Goal: Use online tool/utility: Use online tool/utility

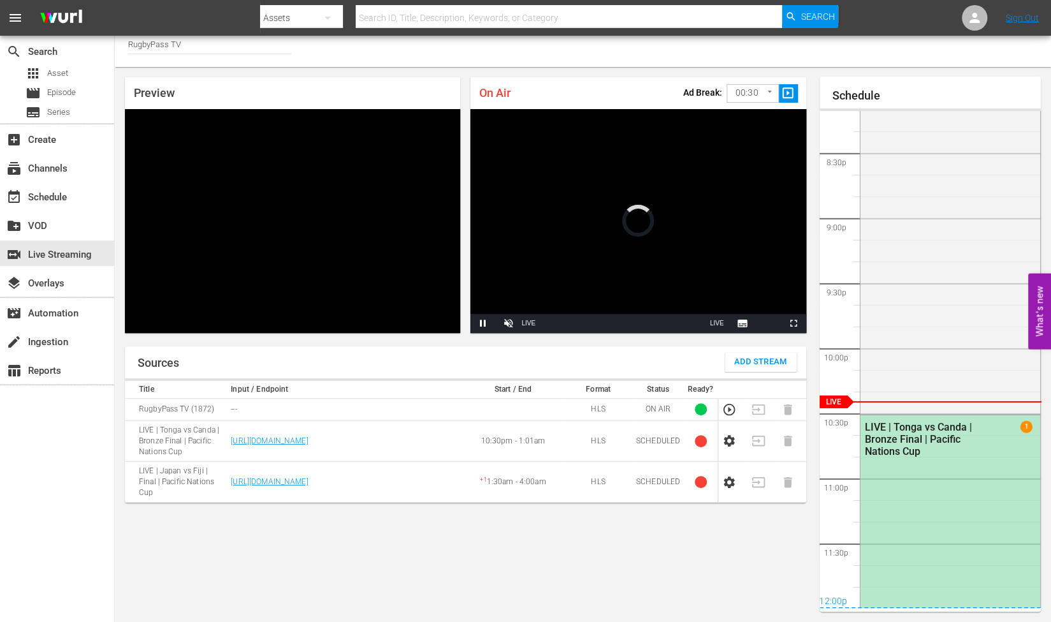
scroll to position [2666, 0]
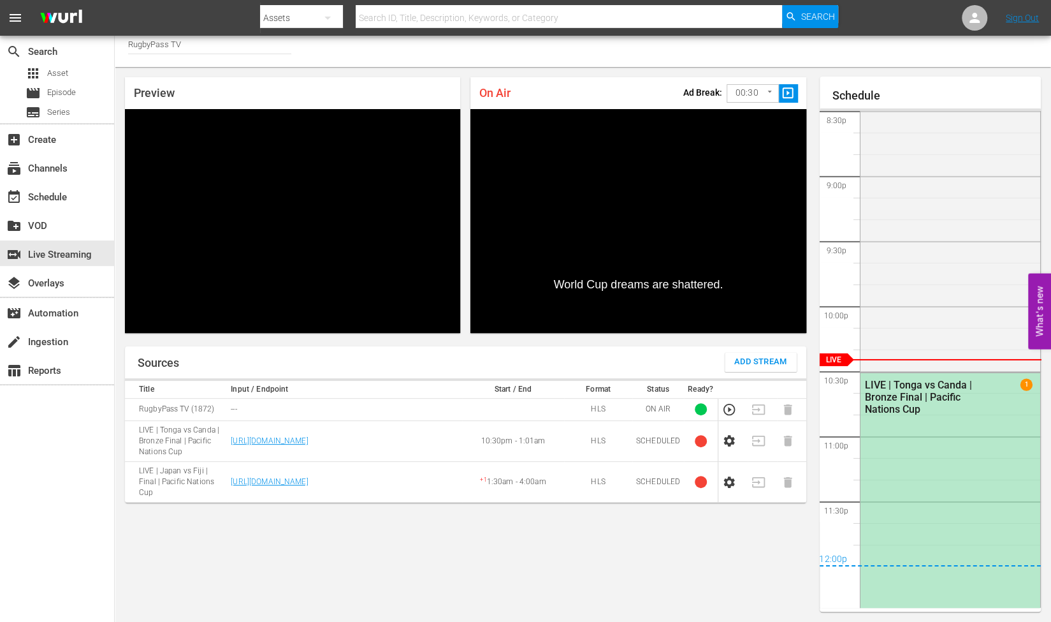
click at [740, 441] on td at bounding box center [733, 440] width 29 height 41
click at [726, 440] on icon "button" at bounding box center [729, 440] width 11 height 11
click at [734, 442] on icon "button" at bounding box center [729, 440] width 11 height 11
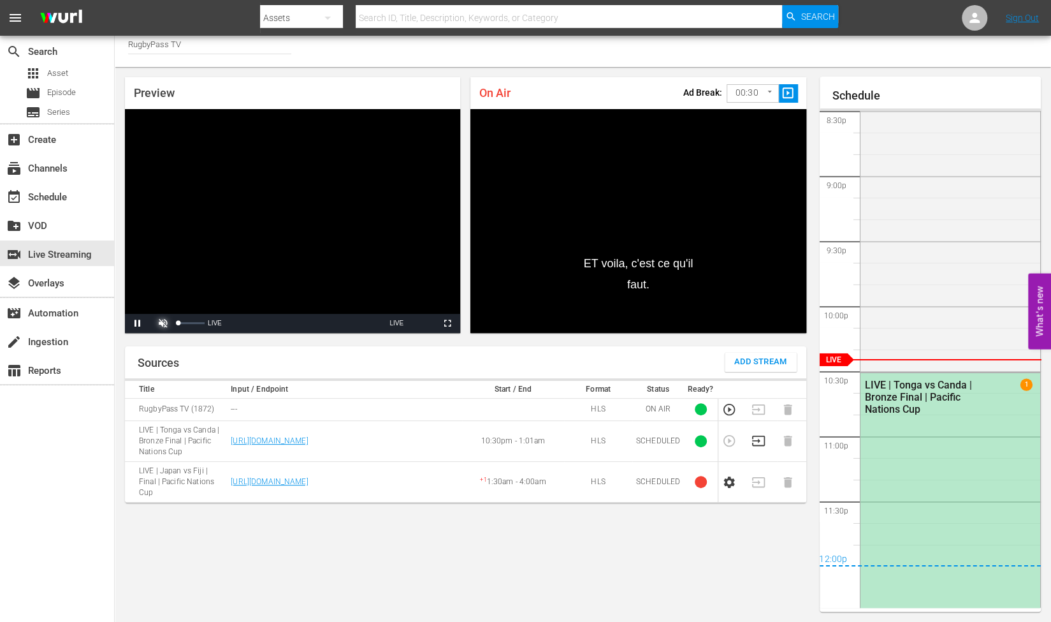
click at [163, 323] on span "Video Player" at bounding box center [163, 323] width 0 height 0
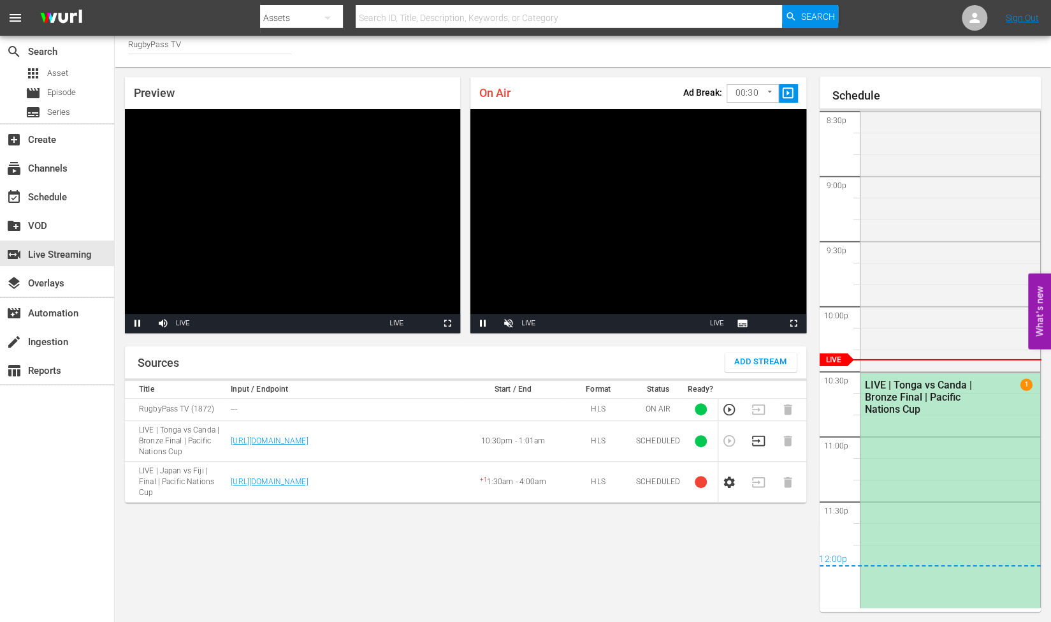
click at [759, 439] on icon "button" at bounding box center [759, 441] width 14 height 14
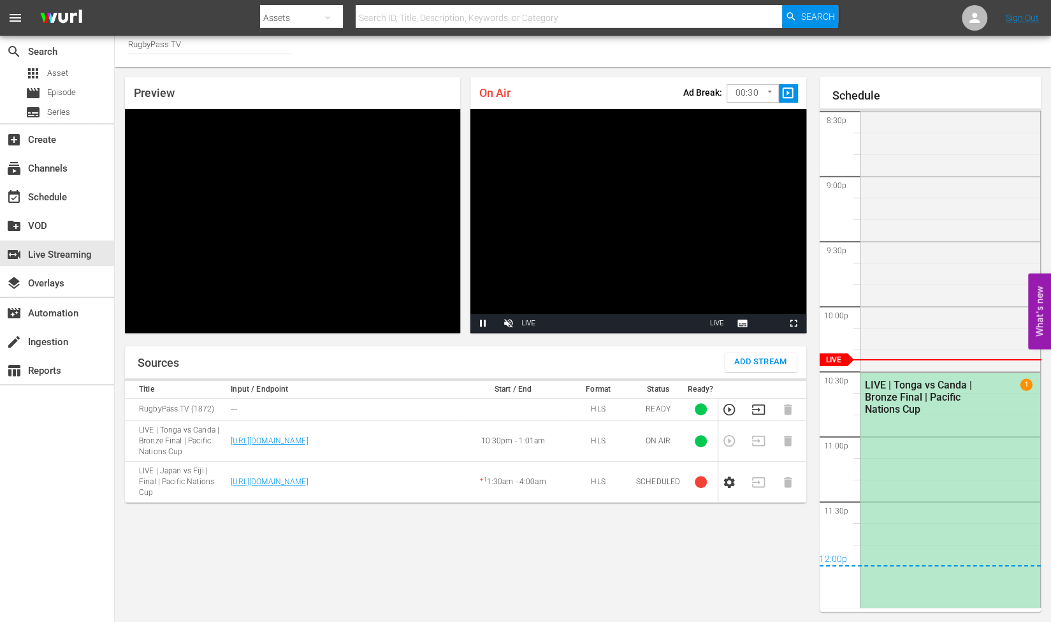
click at [754, 95] on body "menu Search By Assets Search ID, Title, Description, Keywords, or Category Sear…" at bounding box center [525, 304] width 1051 height 622
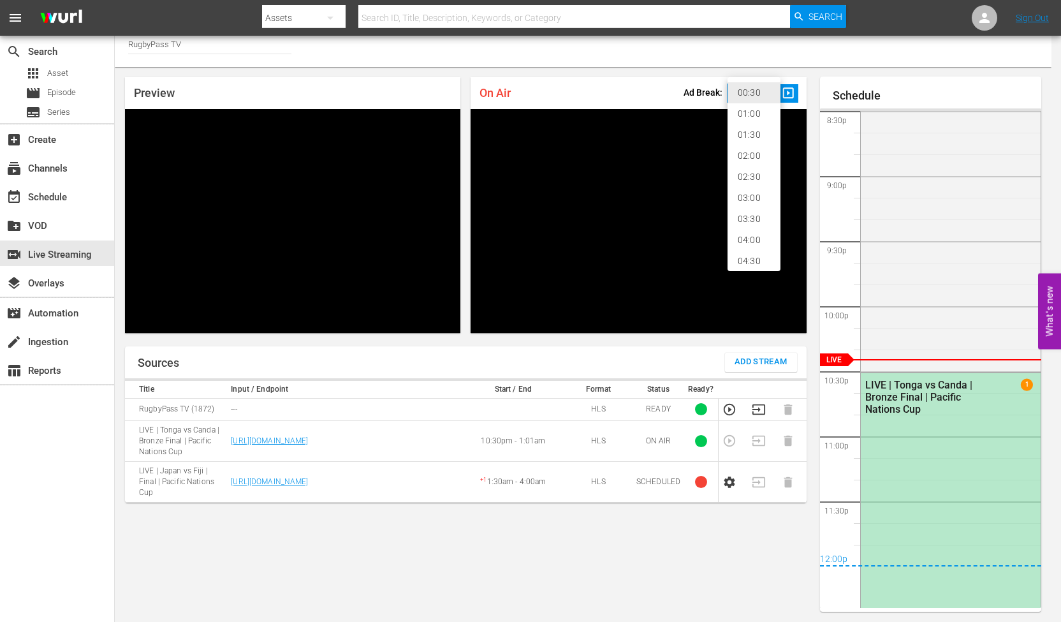
click at [766, 182] on li "02:30" at bounding box center [754, 176] width 53 height 21
type input "150"
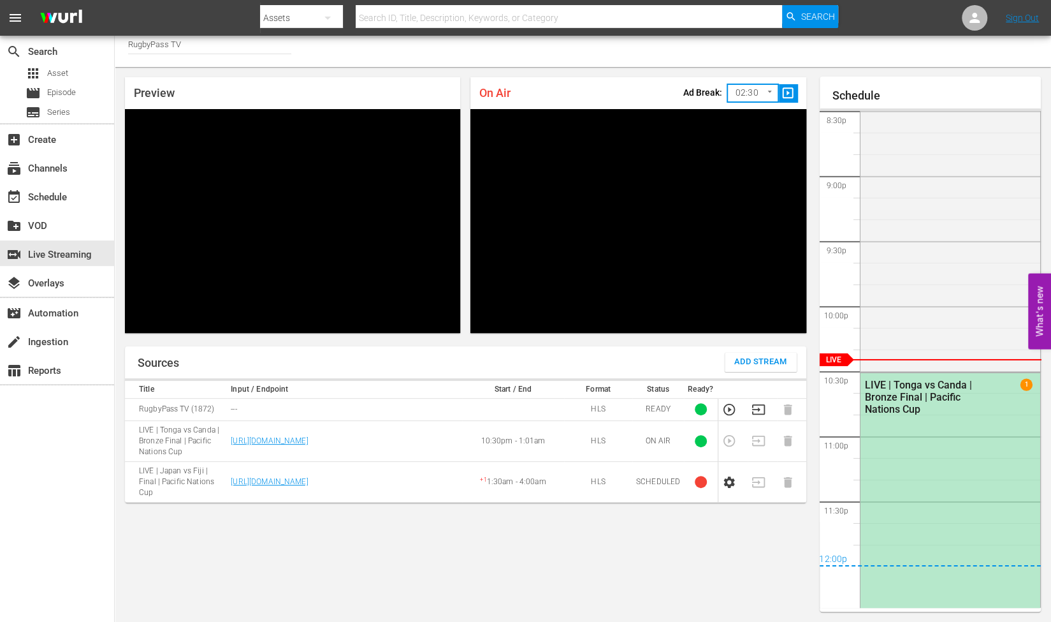
click at [650, 89] on div "On Air Ad Break: 02:30 150 ​ slideshow_sharp" at bounding box center [638, 93] width 335 height 32
click at [788, 90] on span "slideshow_sharp" at bounding box center [788, 93] width 15 height 15
